Goal: Task Accomplishment & Management: Complete application form

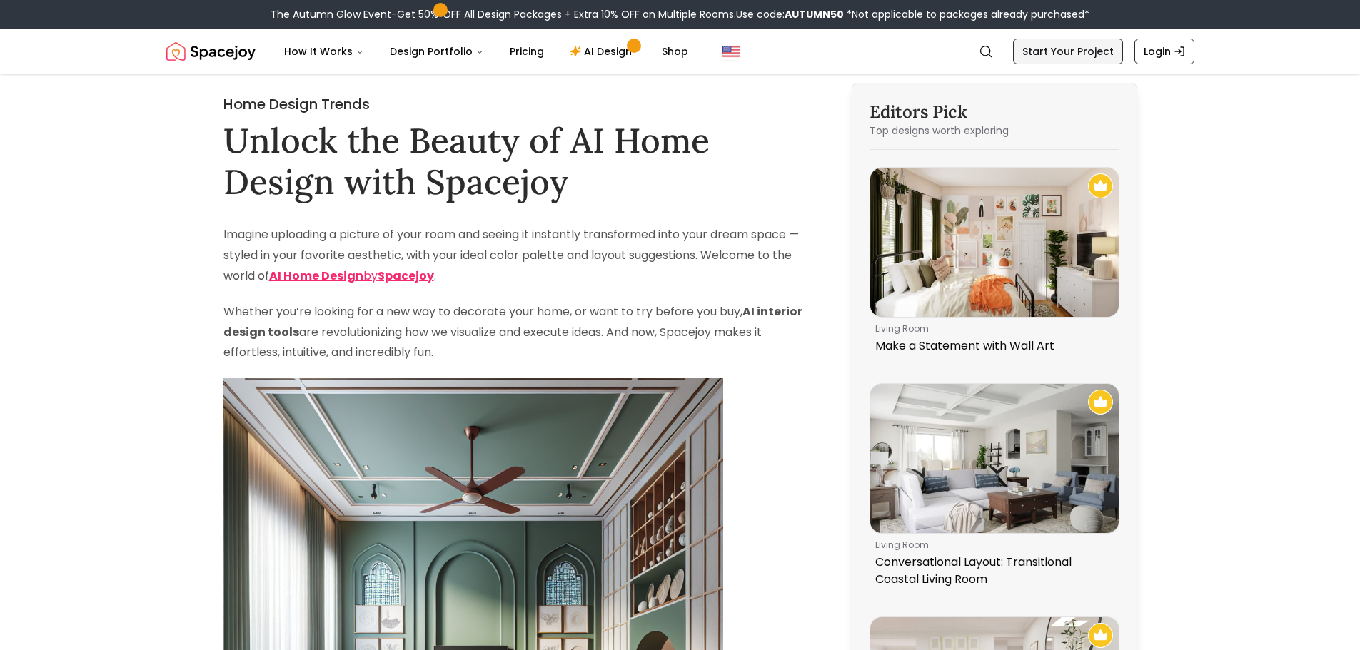
click at [1080, 40] on link "Start Your Project" at bounding box center [1068, 52] width 110 height 26
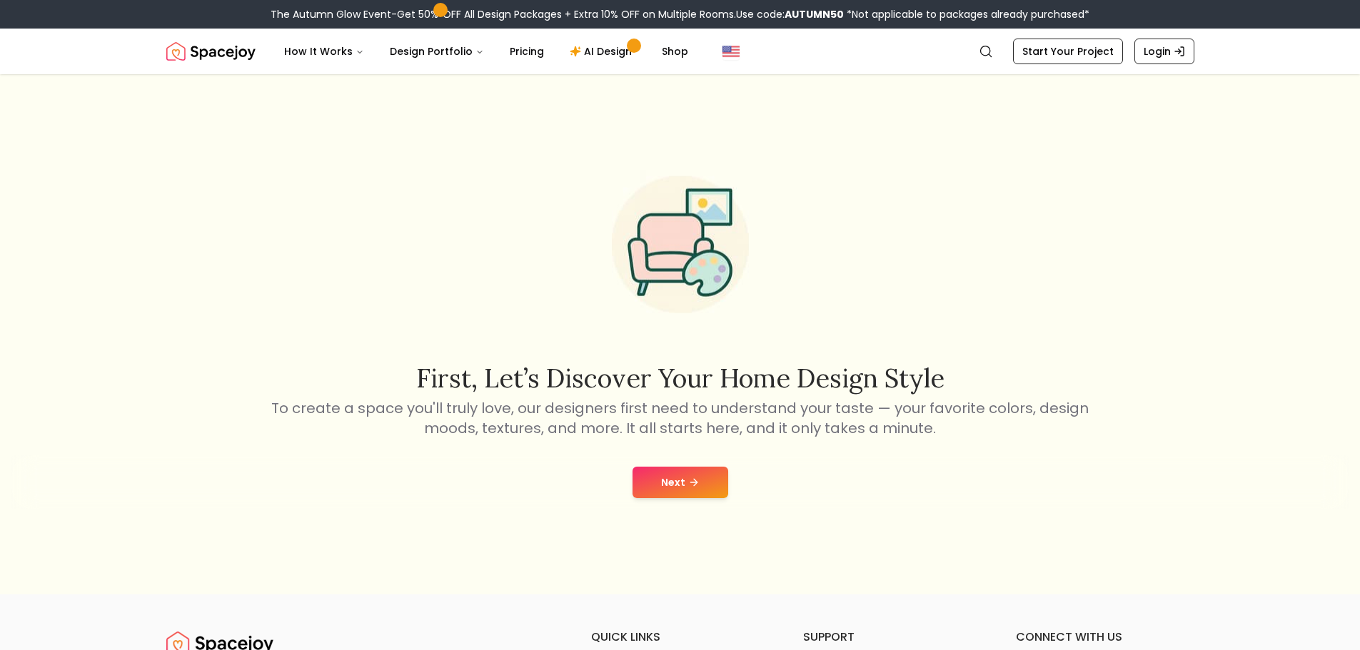
click at [684, 491] on button "Next" at bounding box center [680, 482] width 96 height 31
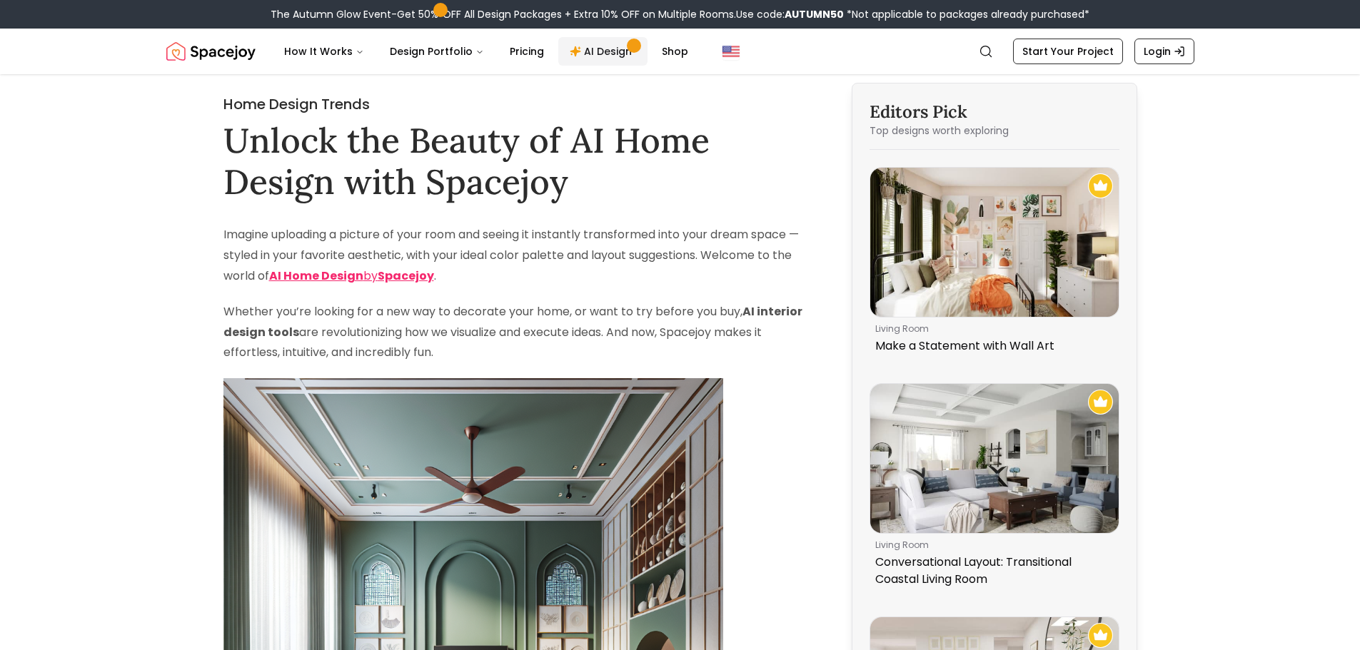
click at [592, 54] on link "AI Design" at bounding box center [602, 51] width 89 height 29
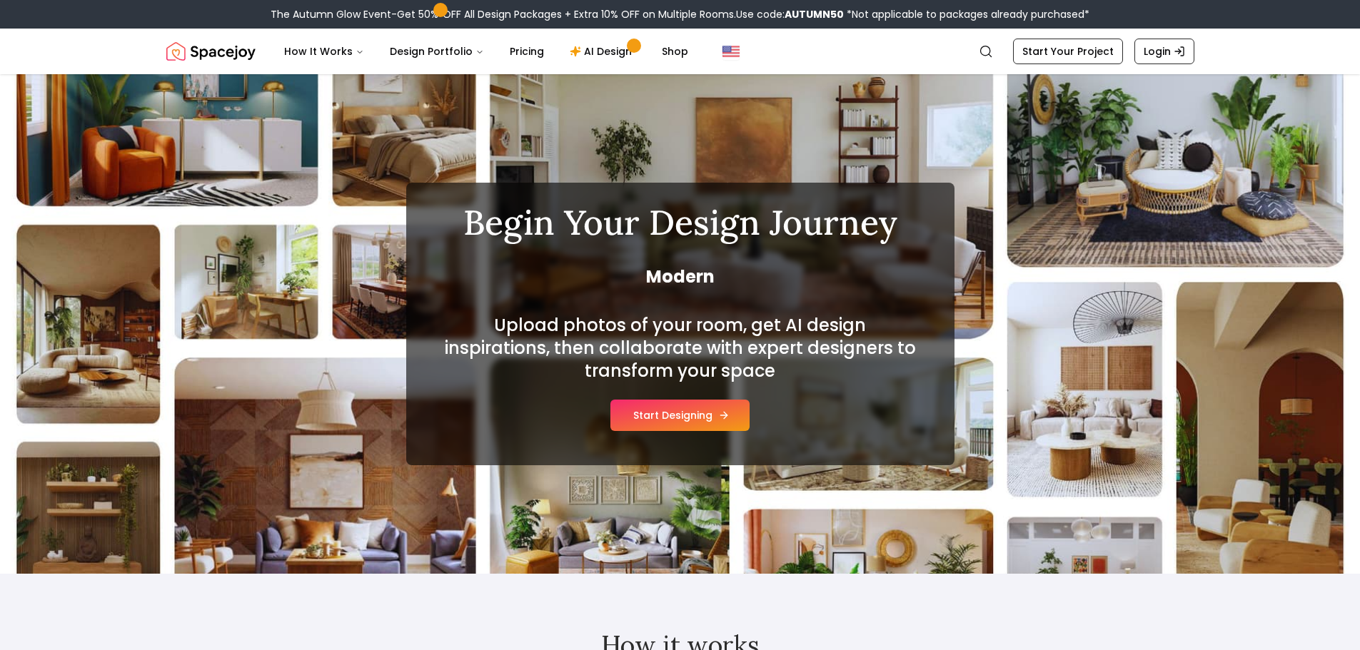
click at [714, 419] on button "Start Designing" at bounding box center [679, 415] width 139 height 31
